Goal: Information Seeking & Learning: Learn about a topic

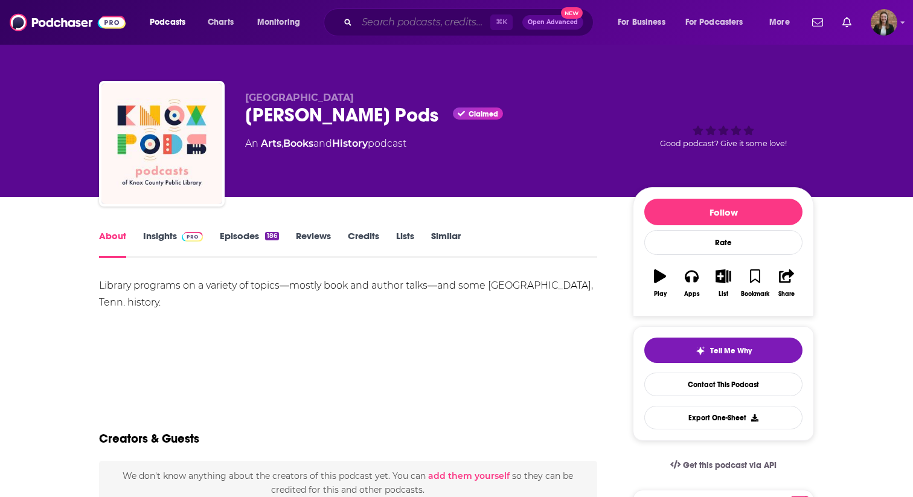
click at [366, 25] on input "Search podcasts, credits, & more..." at bounding box center [423, 22] width 133 height 19
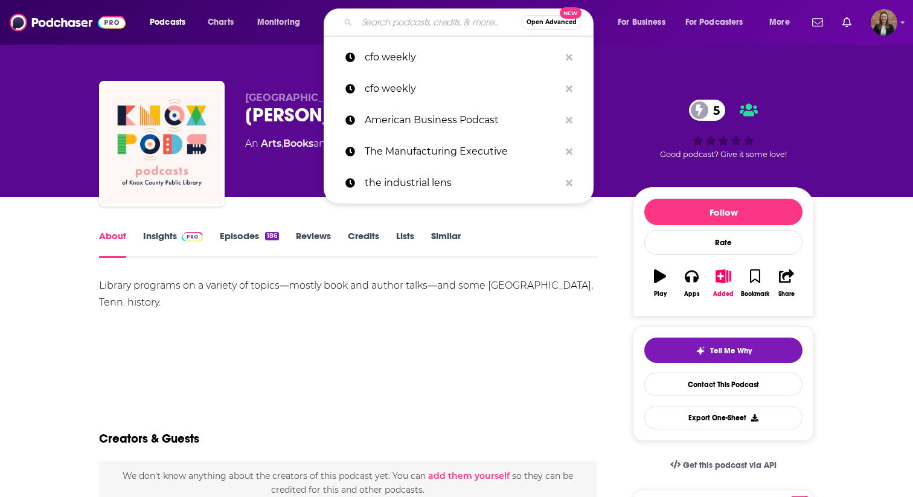
paste input "Hello X, One of the many ways in which schools appeal to parents is through the…"
type input "Hello X, One of the many ways in which schools appeal to parents is through the…"
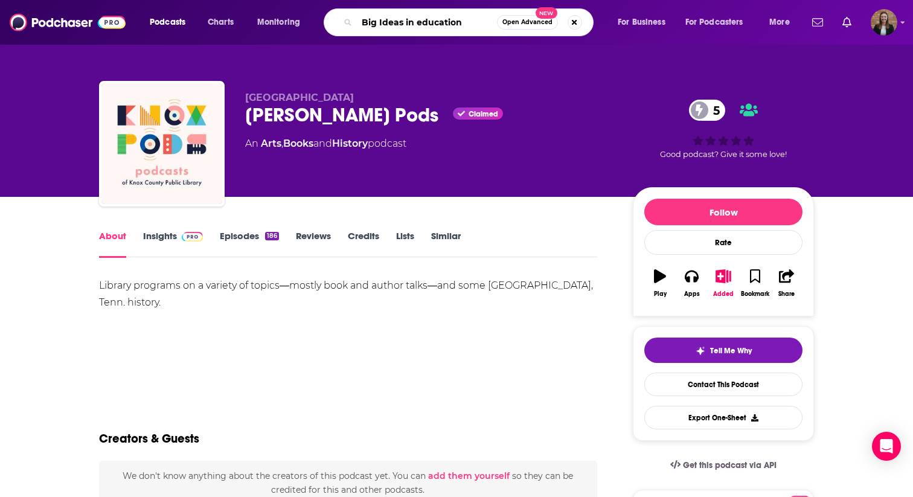
type input "Big Ideas in education"
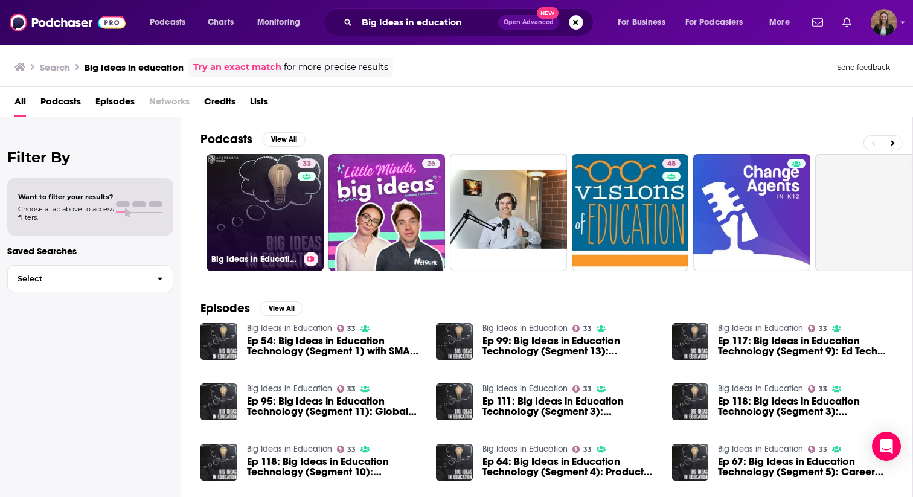
click at [289, 172] on link "33 Big Ideas in Education" at bounding box center [264, 212] width 117 height 117
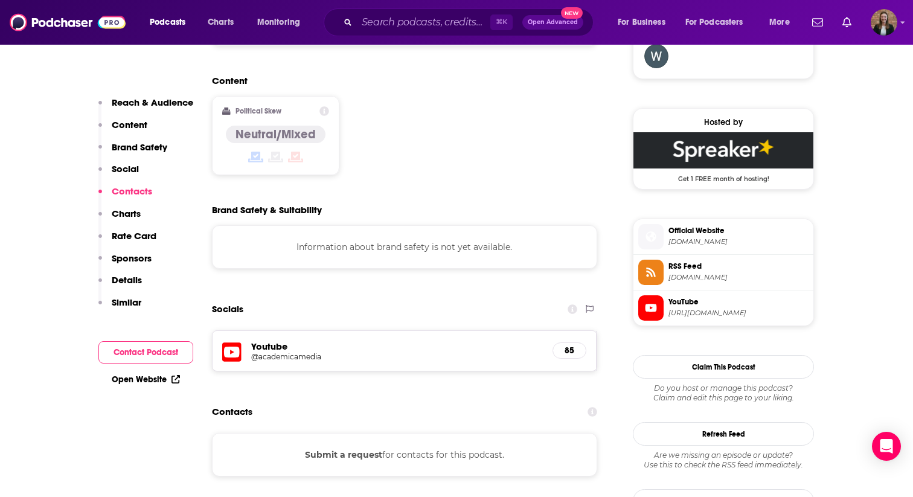
scroll to position [868, 0]
